Goal: Task Accomplishment & Management: Complete application form

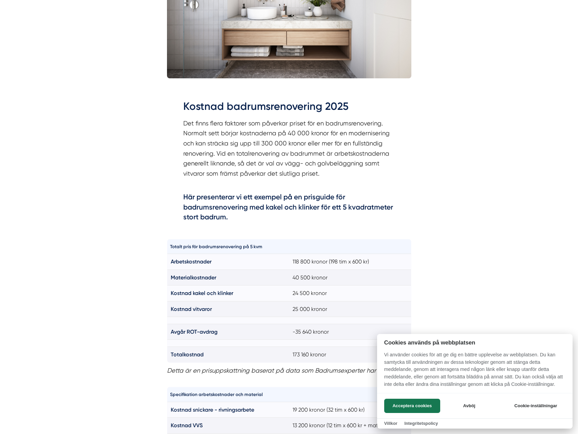
scroll to position [305, 0]
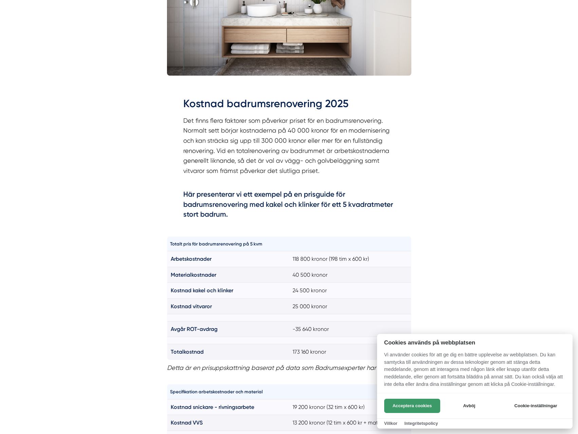
click at [409, 404] on button "Acceptera cookies" at bounding box center [412, 406] width 56 height 14
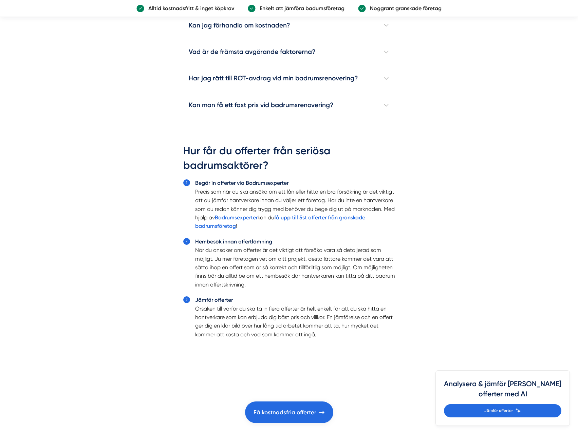
scroll to position [2171, 0]
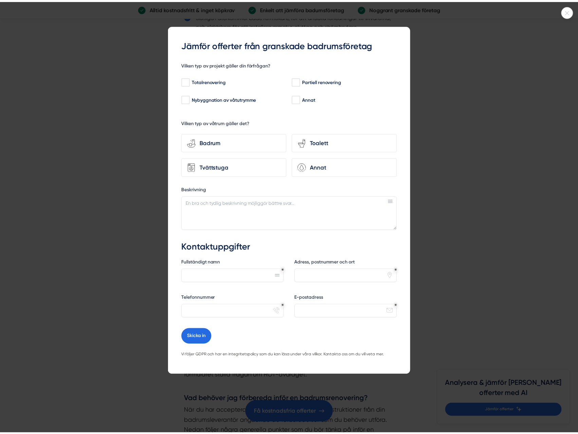
scroll to position [2984, 0]
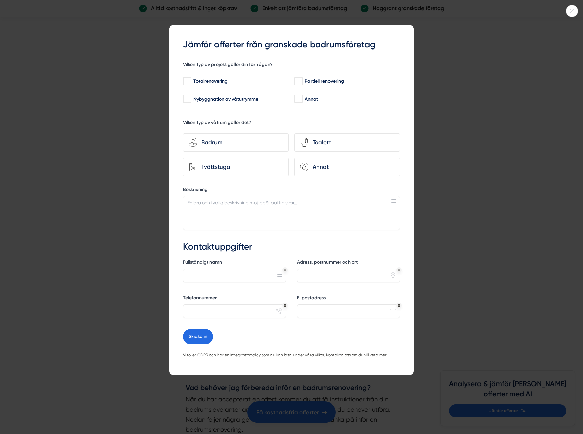
click at [460, 161] on div at bounding box center [291, 217] width 583 height 434
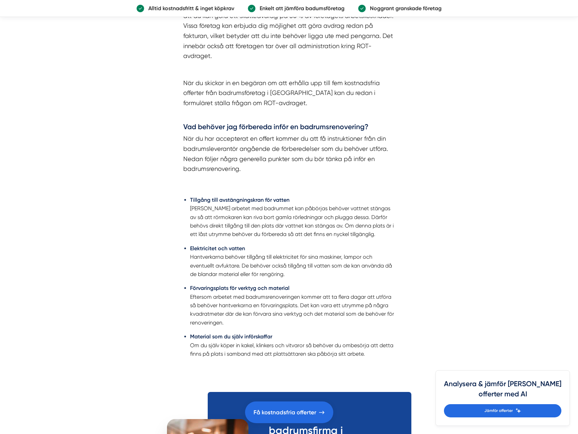
scroll to position [3256, 0]
